Goal: Task Accomplishment & Management: Manage account settings

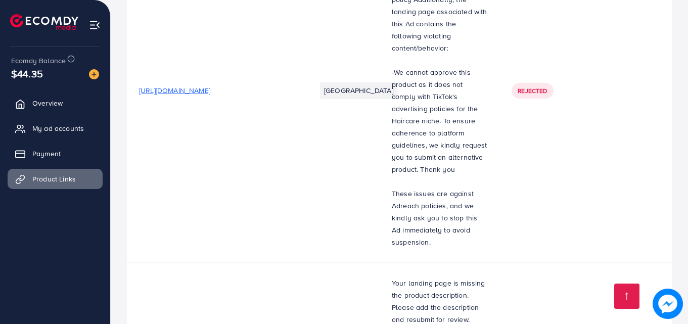
scroll to position [3269, 0]
click at [31, 108] on link "Overview" at bounding box center [55, 103] width 95 height 20
click at [32, 105] on link "Overview" at bounding box center [55, 103] width 95 height 20
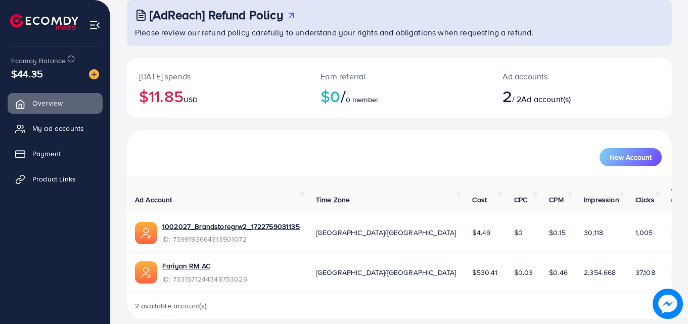
scroll to position [62, 0]
click at [70, 124] on span "My ad accounts" at bounding box center [61, 128] width 52 height 10
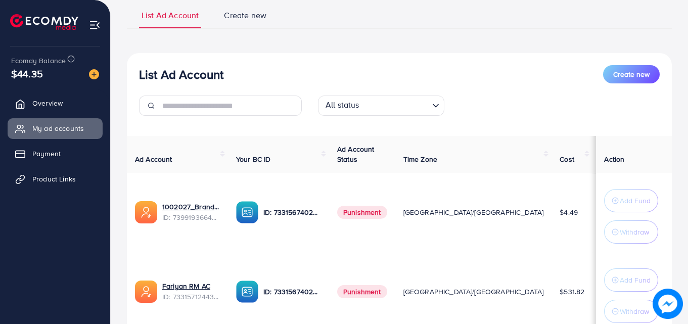
scroll to position [154, 0]
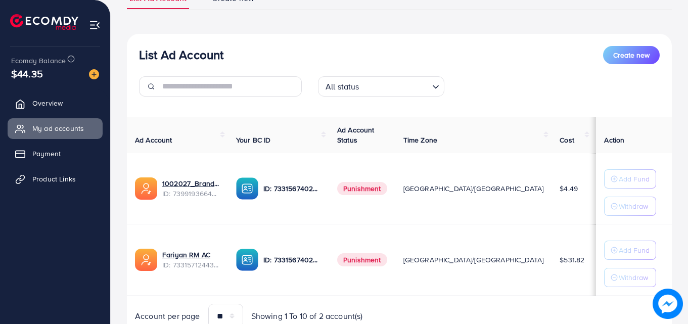
scroll to position [76, 0]
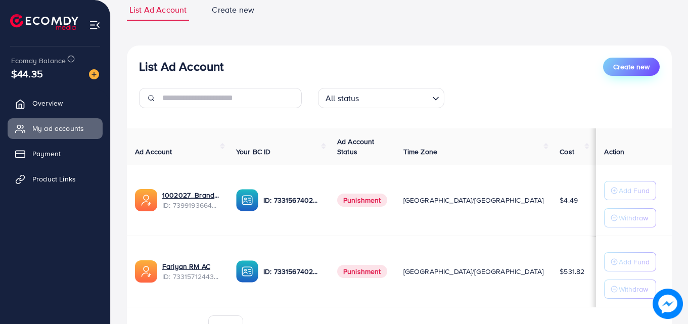
click at [627, 74] on button "Create new" at bounding box center [631, 67] width 57 height 18
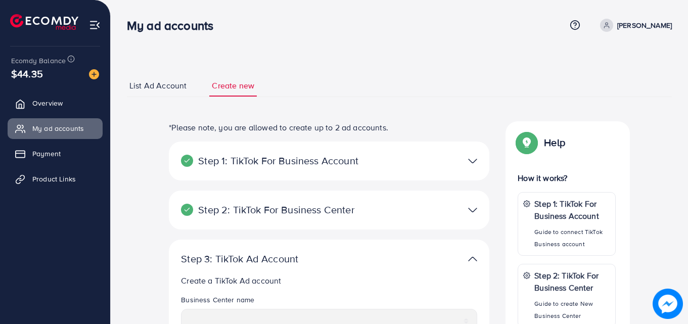
click at [136, 82] on span "List Ad Account" at bounding box center [157, 86] width 57 height 12
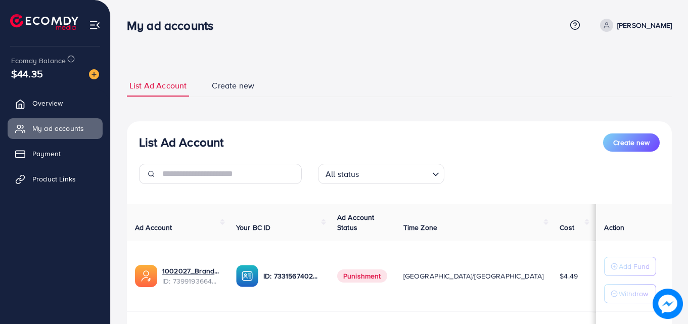
click at [219, 99] on div "List Ad Account Create new List Ad Account Create new All status Loading... Ad …" at bounding box center [399, 251] width 545 height 353
click at [223, 89] on span "Create new" at bounding box center [233, 86] width 42 height 12
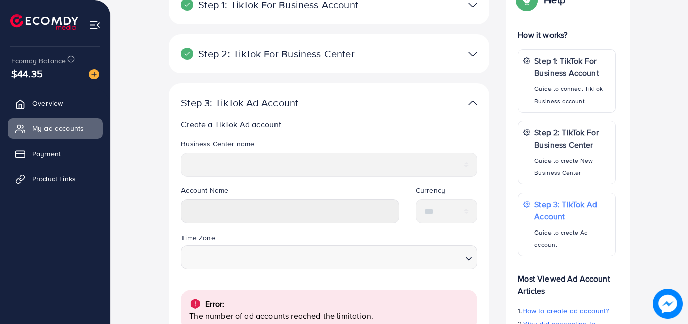
scroll to position [287, 0]
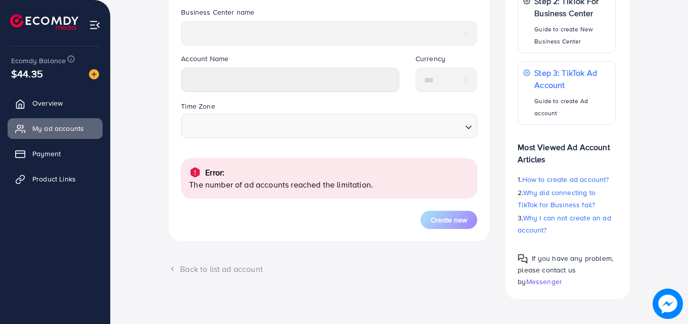
click at [390, 185] on p "The number of ad accounts reached the limitation." at bounding box center [329, 184] width 280 height 12
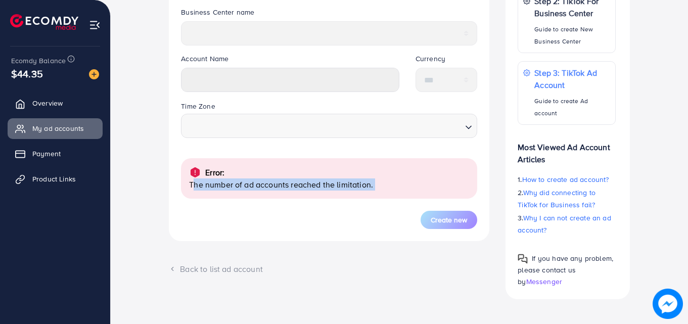
click at [390, 185] on p "The number of ad accounts reached the limitation." at bounding box center [329, 184] width 280 height 12
click at [361, 187] on p "The number of ad accounts reached the limitation." at bounding box center [329, 184] width 280 height 12
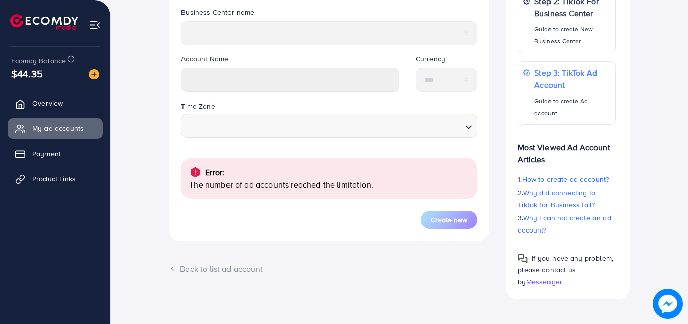
click at [333, 187] on p "The number of ad accounts reached the limitation." at bounding box center [329, 184] width 280 height 12
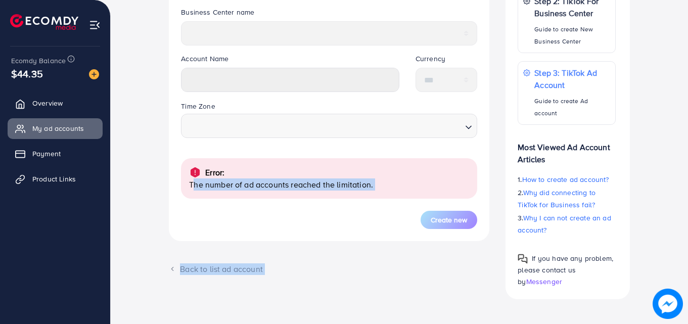
drag, startPoint x: 333, startPoint y: 187, endPoint x: 445, endPoint y: 310, distance: 165.9
click at [445, 310] on div "**********" at bounding box center [399, 43] width 545 height 536
click at [369, 279] on div "**********" at bounding box center [329, 66] width 336 height 465
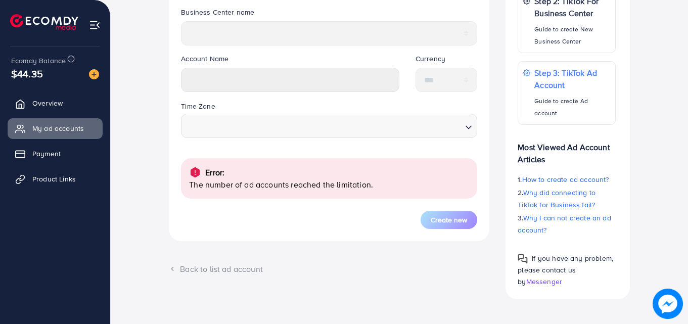
click at [369, 279] on div "**********" at bounding box center [329, 66] width 336 height 465
click at [237, 272] on div "Back to list ad account" at bounding box center [329, 269] width 320 height 12
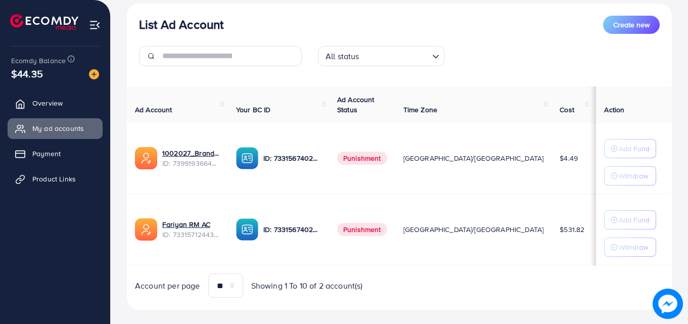
scroll to position [132, 0]
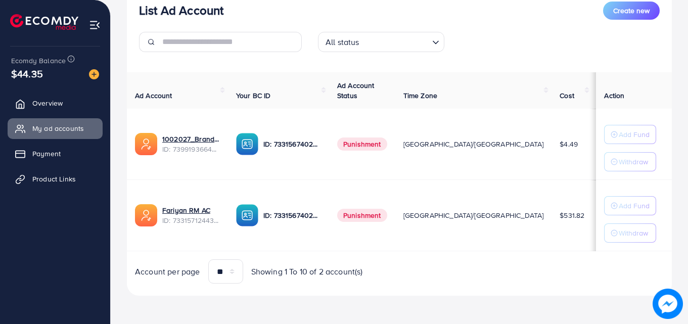
click at [299, 269] on span "Showing 1 To 10 of 2 account(s)" at bounding box center [307, 272] width 112 height 12
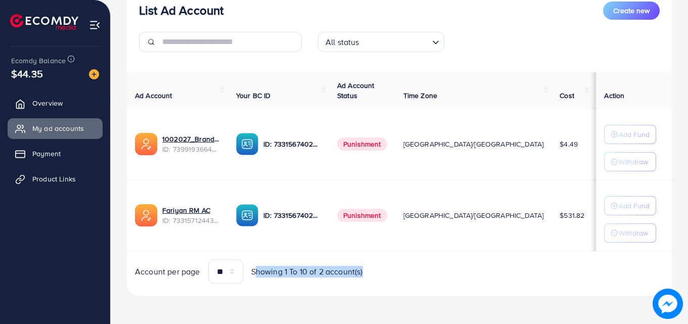
click at [299, 269] on span "Showing 1 To 10 of 2 account(s)" at bounding box center [307, 272] width 112 height 12
click at [169, 279] on div "Account per page ** ** ** *** Showing 1 To 10 of 2 account(s)" at bounding box center [249, 271] width 228 height 24
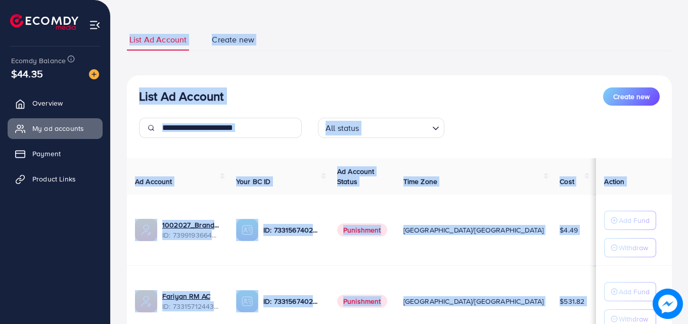
scroll to position [0, 0]
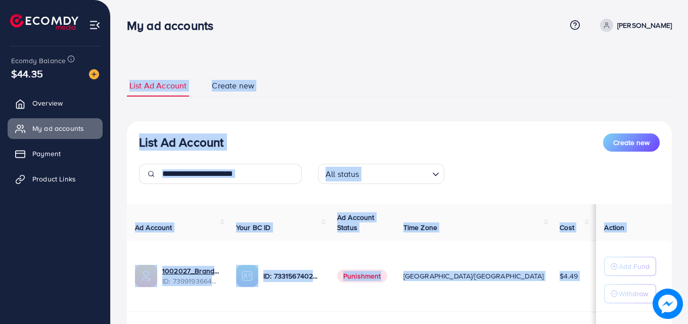
drag, startPoint x: 169, startPoint y: 279, endPoint x: 64, endPoint y: -33, distance: 329.1
click at [64, 0] on html "My ad accounts Help Center Contact Support Term and policy About Us Muhammad Fa…" at bounding box center [344, 162] width 688 height 324
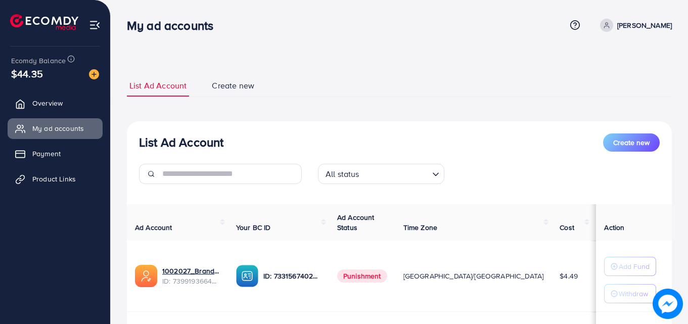
click at [135, 30] on h3 "My ad accounts" at bounding box center [174, 25] width 94 height 15
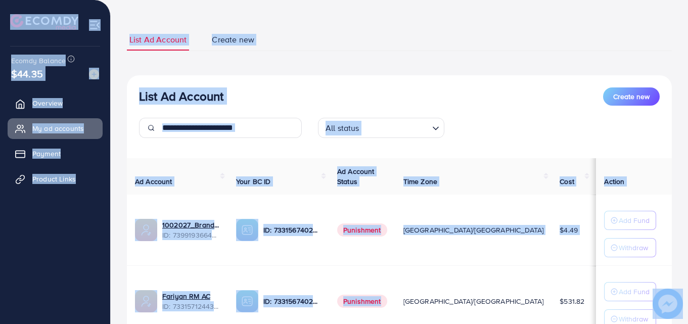
scroll to position [132, 0]
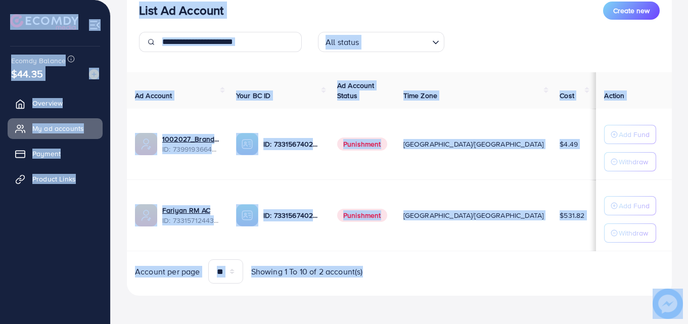
drag, startPoint x: 135, startPoint y: 30, endPoint x: 387, endPoint y: 344, distance: 401.7
click at [387, 192] on html "My ad accounts Help Center Contact Support Term and policy About Us Muhammad Fa…" at bounding box center [344, 30] width 688 height 324
click at [365, 292] on div "List Ad Account Create new All status Loading... Ad Account Your BC ID Ad Accou…" at bounding box center [399, 142] width 545 height 307
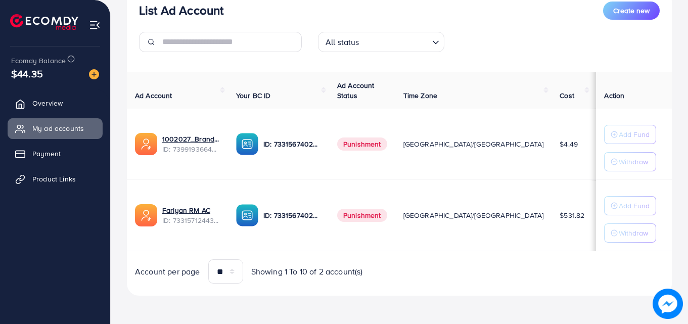
click at [344, 270] on span "Showing 1 To 10 of 2 account(s)" at bounding box center [307, 272] width 112 height 12
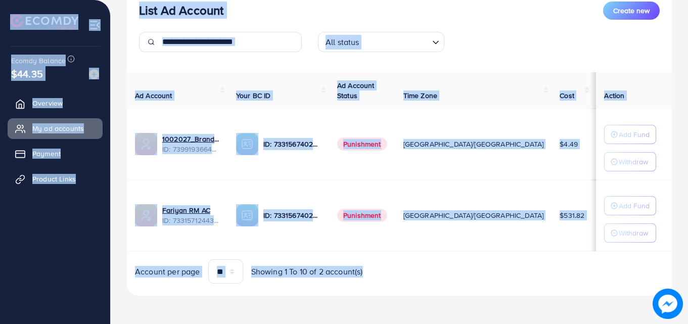
drag, startPoint x: 344, startPoint y: 270, endPoint x: 56, endPoint y: 21, distance: 380.7
click at [56, 21] on div "My ad accounts Help Center Contact Support Term and policy About Us Muhammad Fa…" at bounding box center [344, 96] width 688 height 456
click at [56, 21] on img at bounding box center [44, 22] width 68 height 16
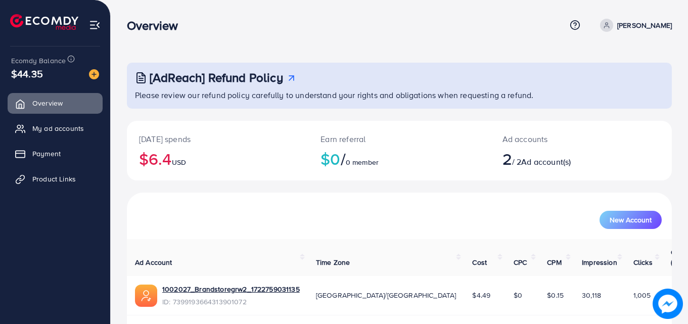
click at [204, 31] on div "Overview" at bounding box center [346, 25] width 438 height 15
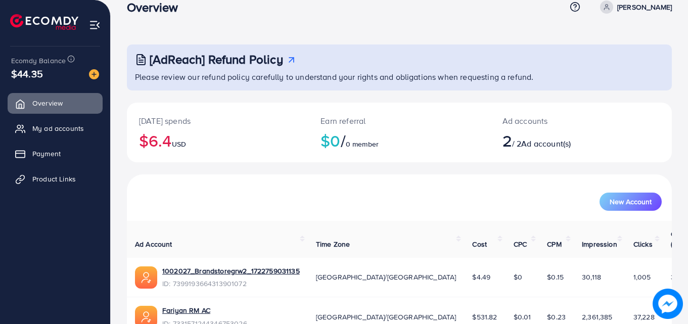
scroll to position [19, 0]
click at [293, 58] on polyline at bounding box center [291, 59] width 5 height 5
click at [540, 142] on span "Ad account(s)" at bounding box center [546, 142] width 50 height 11
drag, startPoint x: 540, startPoint y: 142, endPoint x: 507, endPoint y: 128, distance: 35.8
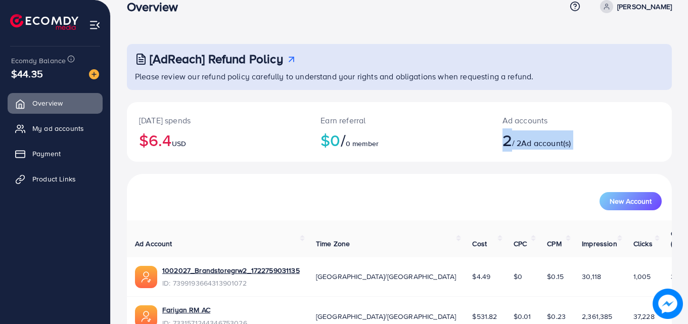
click at [507, 130] on h2 "2 / 2 Ad account(s)" at bounding box center [558, 139] width 112 height 19
click at [454, 164] on div "Today's spends $6.4 USD Earn referral $0 / 0 member Ad accounts 2 / 2 Ad accoun…" at bounding box center [399, 138] width 545 height 72
click at [557, 125] on p "Ad accounts" at bounding box center [558, 120] width 112 height 12
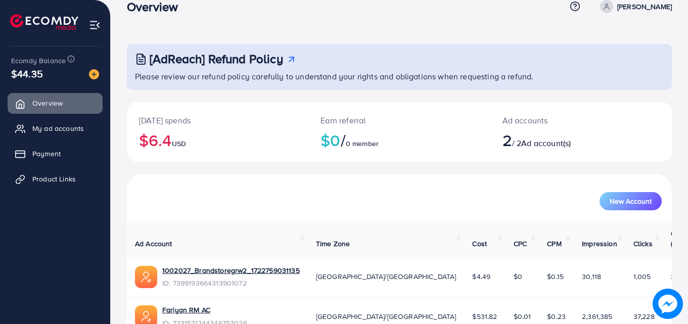
click at [557, 125] on p "Ad accounts" at bounding box center [558, 120] width 112 height 12
click at [557, 145] on span "Ad account(s)" at bounding box center [546, 142] width 50 height 11
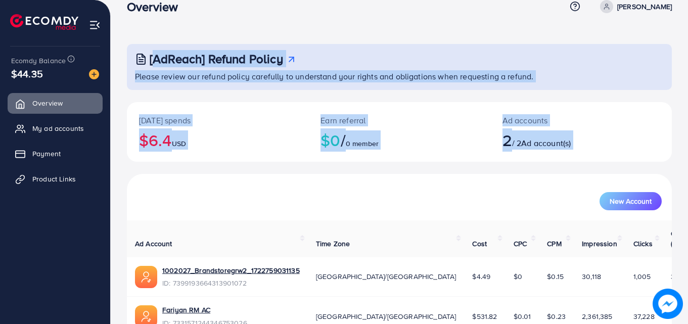
drag, startPoint x: 557, startPoint y: 145, endPoint x: 211, endPoint y: 29, distance: 365.5
click at [211, 29] on div "[AdReach] Refund Policy Please review our refund policy carefully to understand…" at bounding box center [399, 180] width 577 height 398
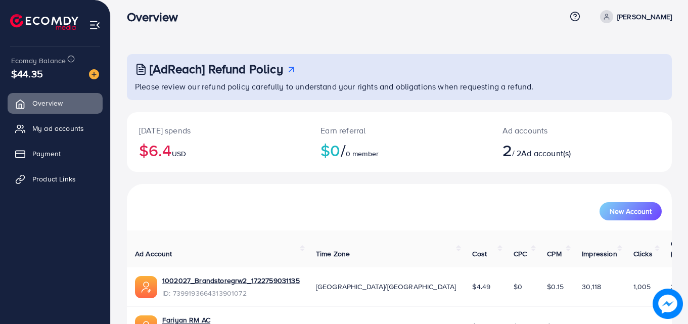
scroll to position [0, 0]
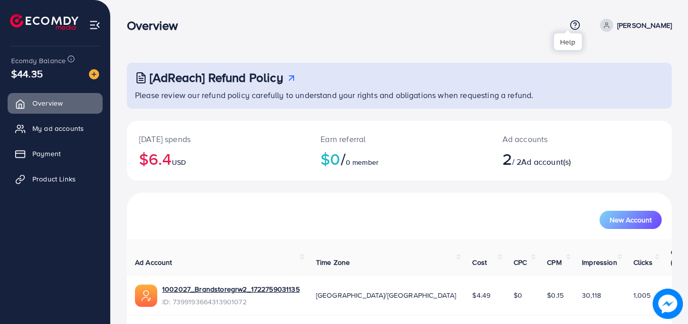
click at [569, 28] on icon at bounding box center [574, 25] width 11 height 11
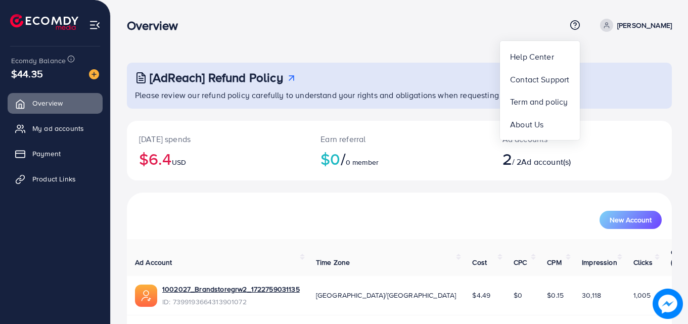
click at [447, 51] on div "[AdReach] Refund Policy Please review our refund policy carefully to understand…" at bounding box center [399, 199] width 577 height 398
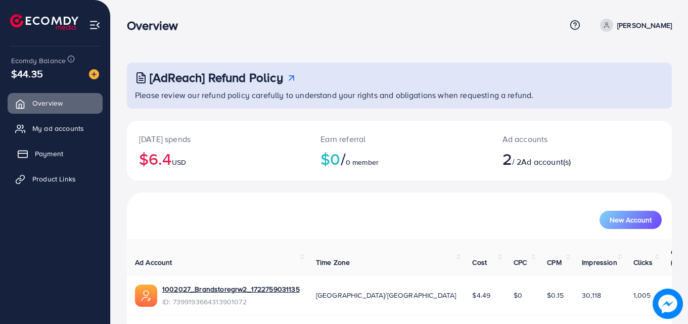
click at [47, 147] on link "Payment" at bounding box center [55, 153] width 95 height 20
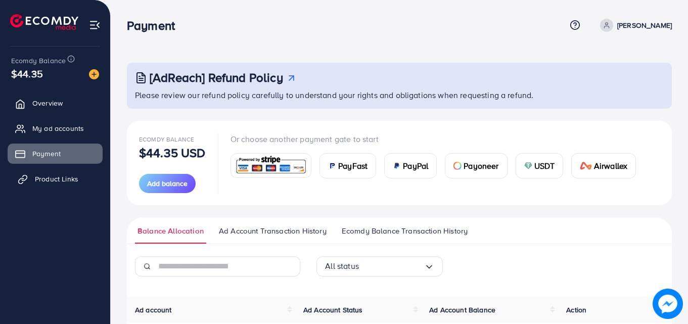
click at [54, 188] on link "Product Links" at bounding box center [55, 179] width 95 height 20
click at [53, 181] on span "Product Links" at bounding box center [56, 179] width 43 height 10
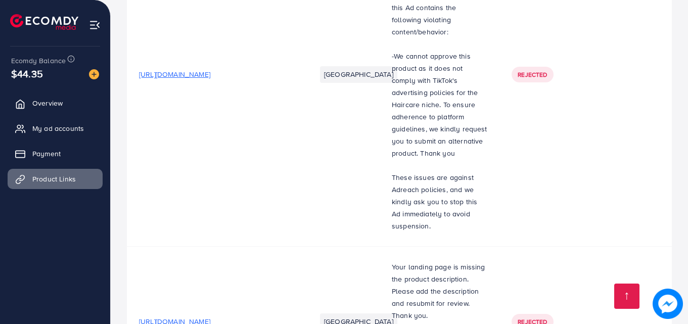
scroll to position [3302, 0]
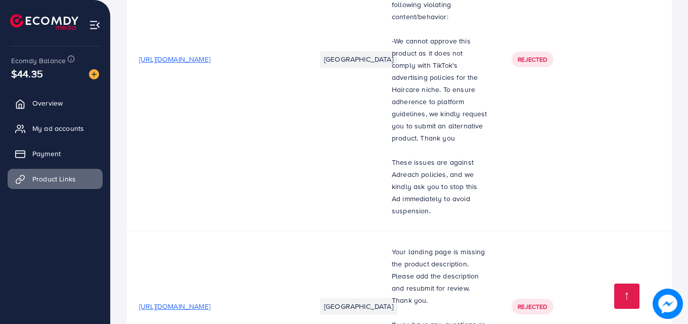
click at [371, 231] on td "[GEOGRAPHIC_DATA]" at bounding box center [342, 306] width 76 height 150
click at [417, 247] on span "Your landing page is missing the product description. Please add the descriptio…" at bounding box center [437, 276] width 93 height 59
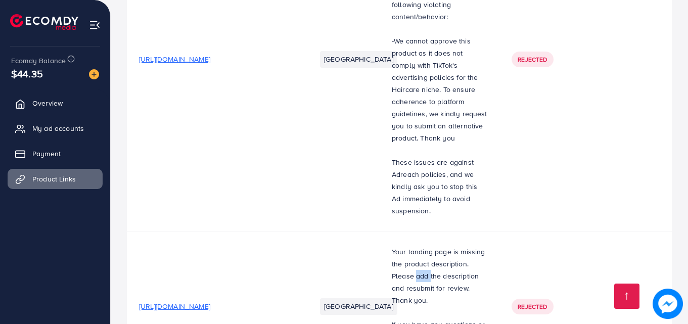
click at [417, 247] on span "Your landing page is missing the product description. Please add the descriptio…" at bounding box center [437, 276] width 93 height 59
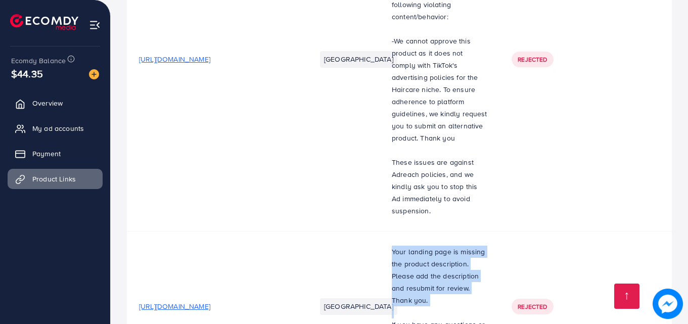
click at [417, 247] on span "Your landing page is missing the product description. Please add the descriptio…" at bounding box center [437, 276] width 93 height 59
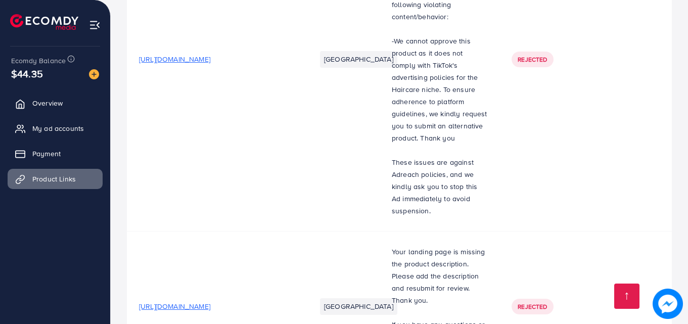
click at [405, 246] on p "Your landing page is missing the product description. Please add the descriptio…" at bounding box center [438, 276] width 95 height 61
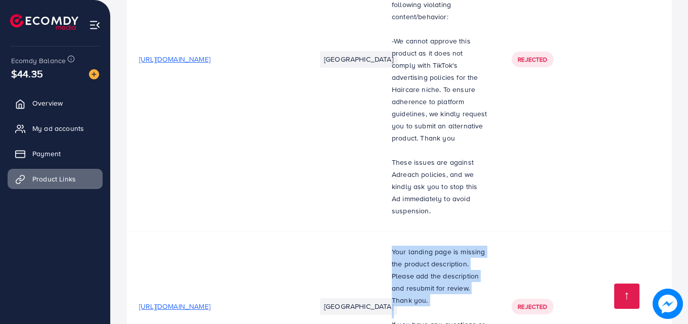
click at [405, 246] on p "Your landing page is missing the product description. Please add the descriptio…" at bounding box center [438, 276] width 95 height 61
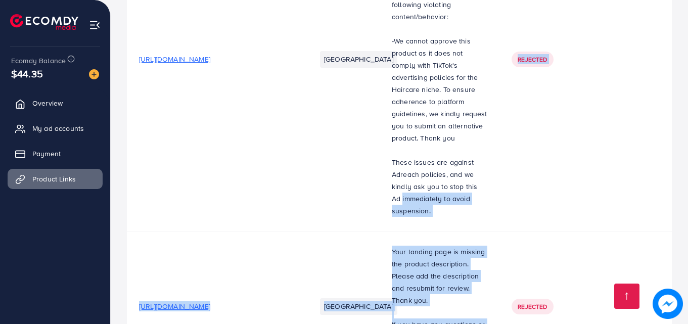
drag, startPoint x: 407, startPoint y: 226, endPoint x: 373, endPoint y: 97, distance: 133.2
click at [379, 97] on td "We have noticed that you are running an Ad (Ad ID:7331571244346753026) for a pr…" at bounding box center [439, 59] width 120 height 344
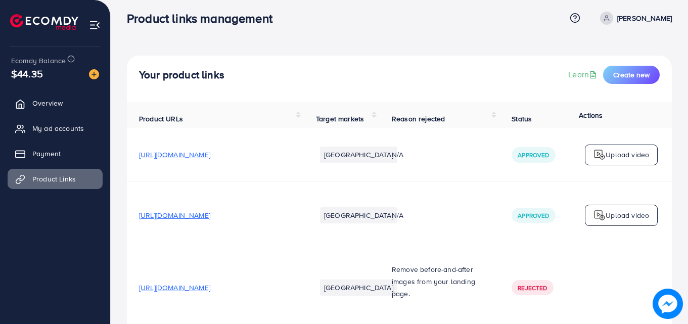
scroll to position [0, 0]
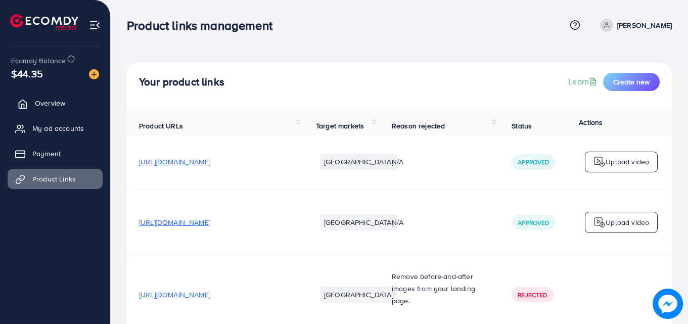
click at [84, 109] on link "Overview" at bounding box center [55, 103] width 95 height 20
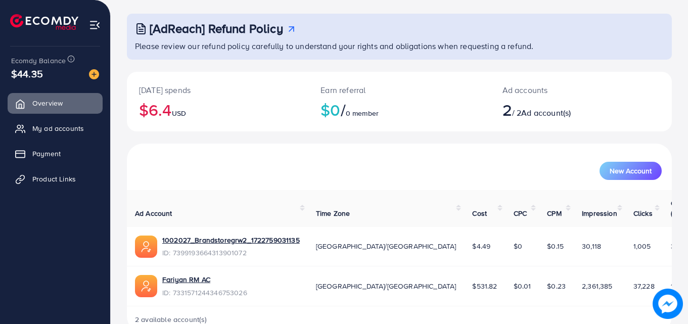
scroll to position [64, 0]
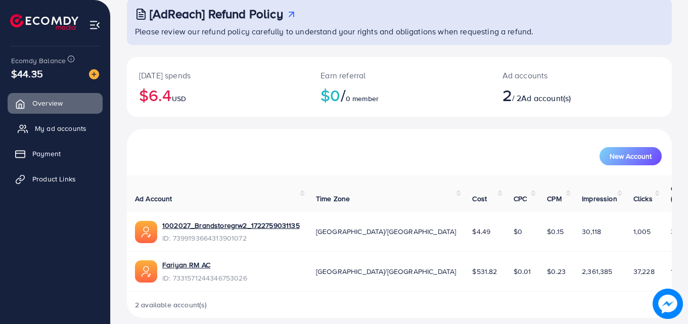
click at [56, 132] on span "My ad accounts" at bounding box center [61, 128] width 52 height 10
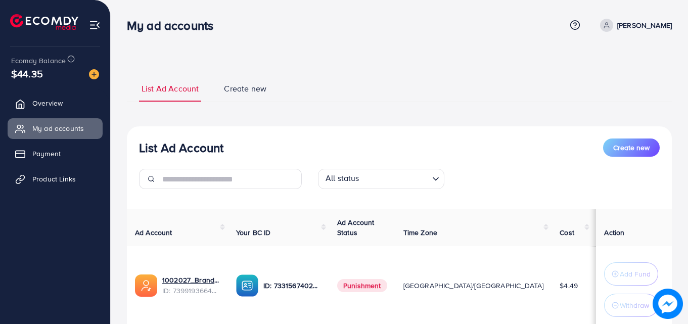
click at [64, 91] on ul "Overview My ad accounts Payment Product Links" at bounding box center [55, 144] width 110 height 111
click at [63, 108] on span "Overview" at bounding box center [50, 103] width 30 height 10
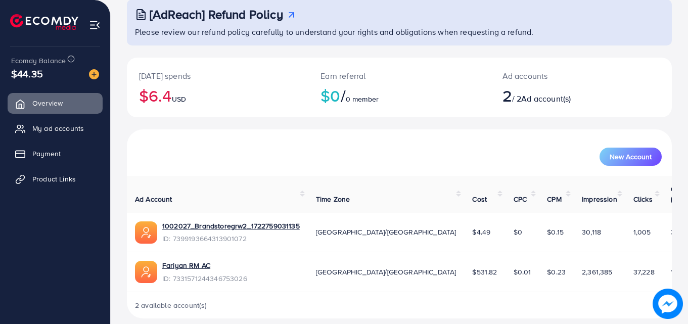
scroll to position [64, 0]
click at [69, 130] on span "My ad accounts" at bounding box center [61, 128] width 52 height 10
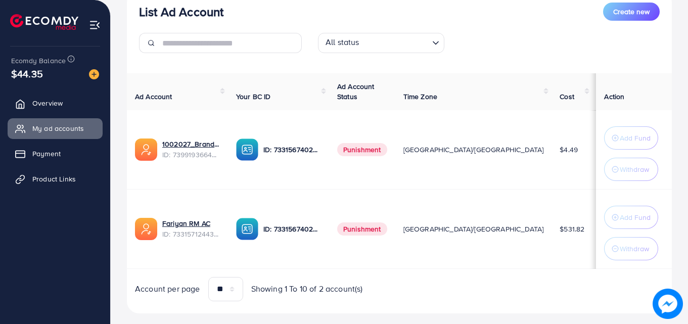
scroll to position [154, 0]
